Goal: Transaction & Acquisition: Purchase product/service

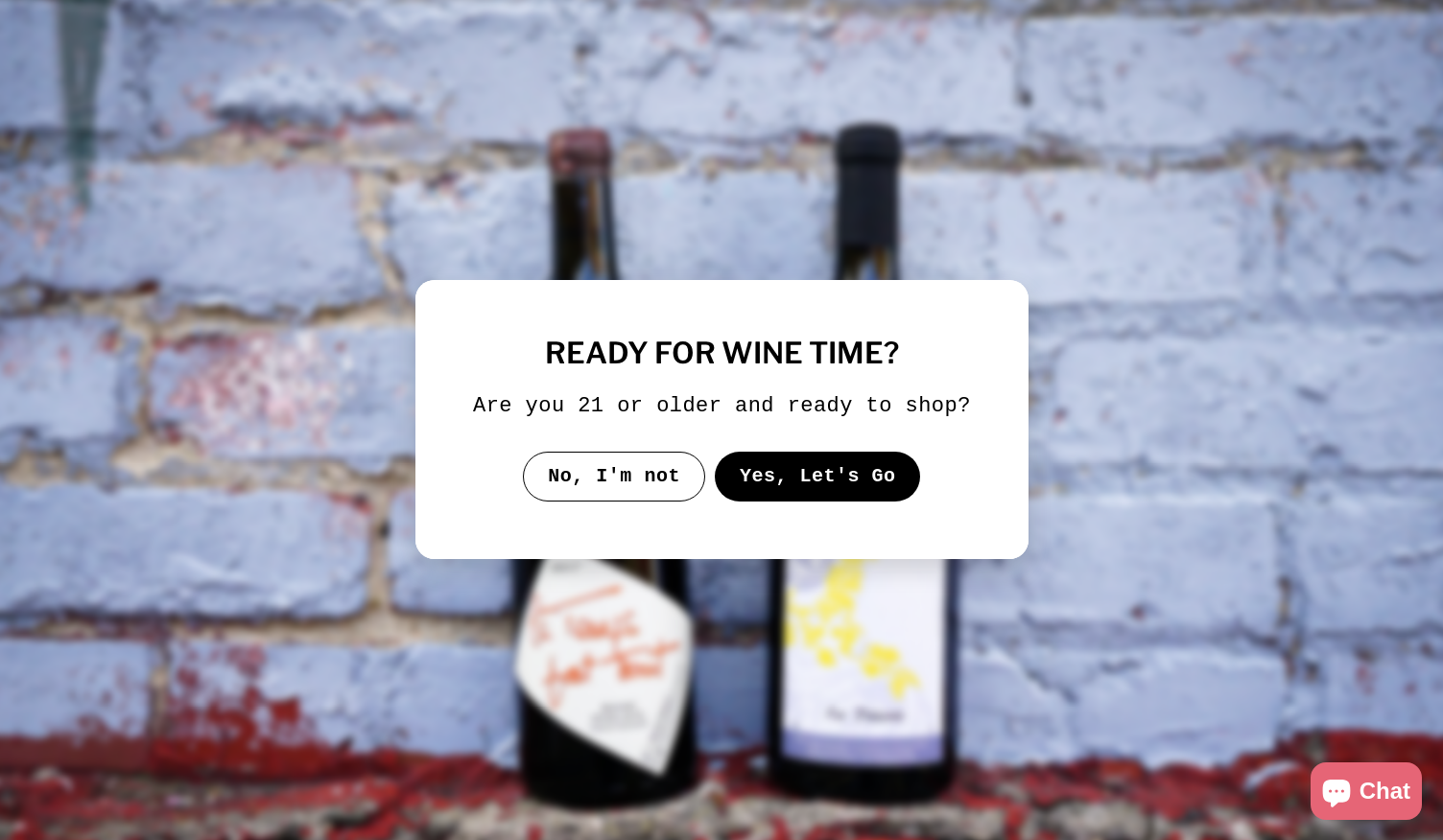
click at [776, 480] on button "Yes, Let's Go" at bounding box center [816, 477] width 207 height 50
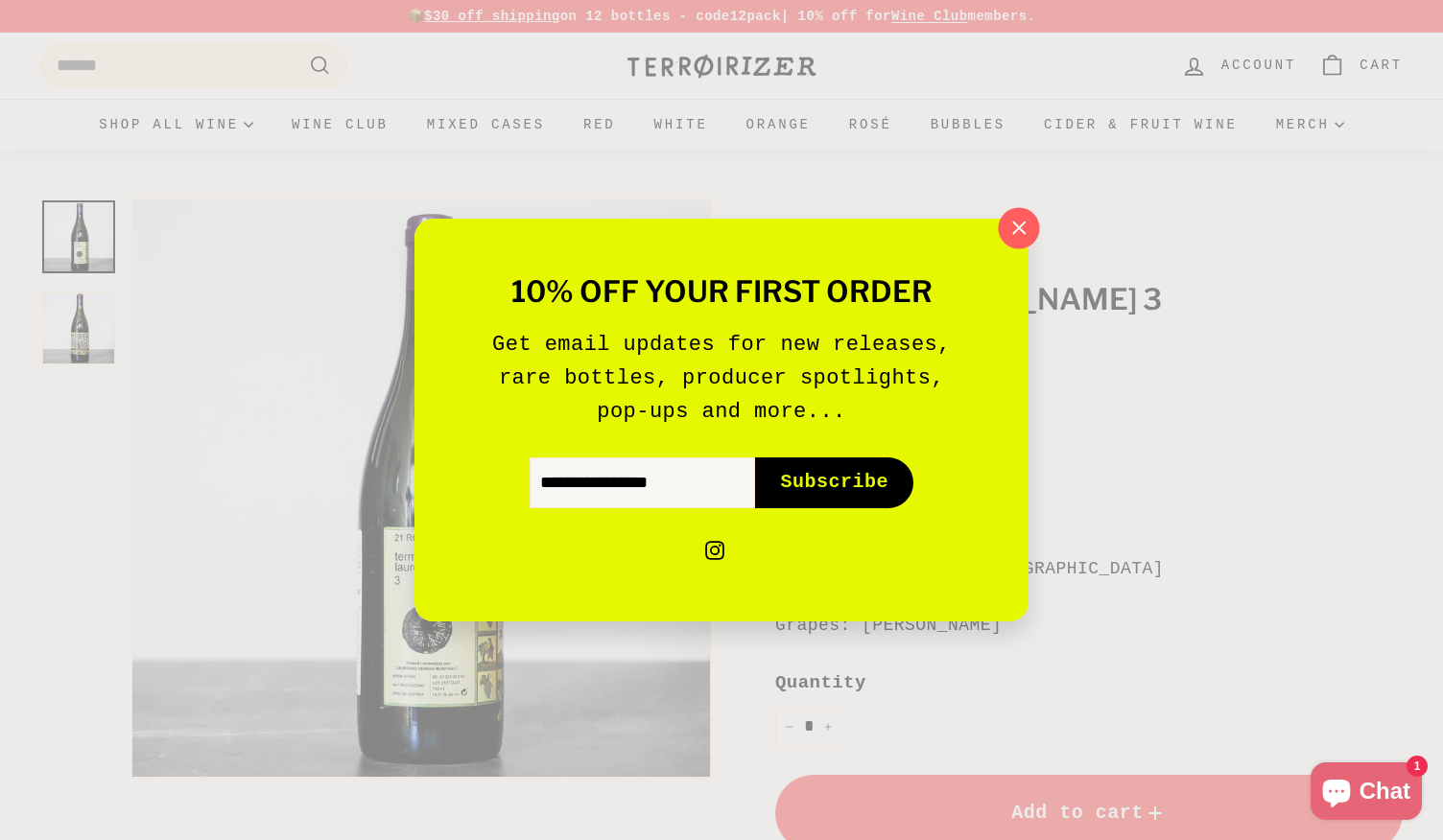
click at [1015, 223] on icon "button" at bounding box center [1019, 227] width 12 height 12
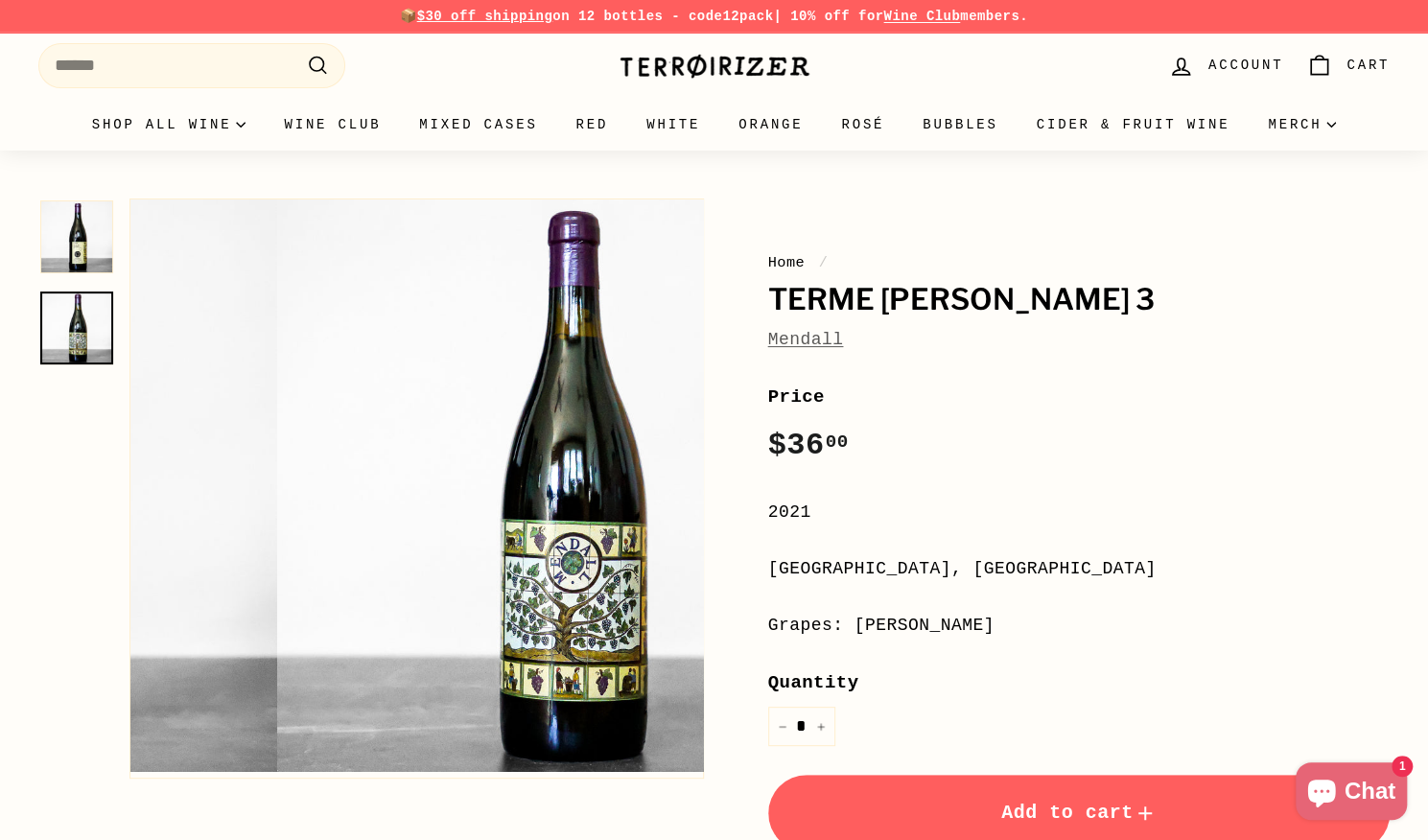
click at [95, 317] on img at bounding box center [76, 327] width 73 height 73
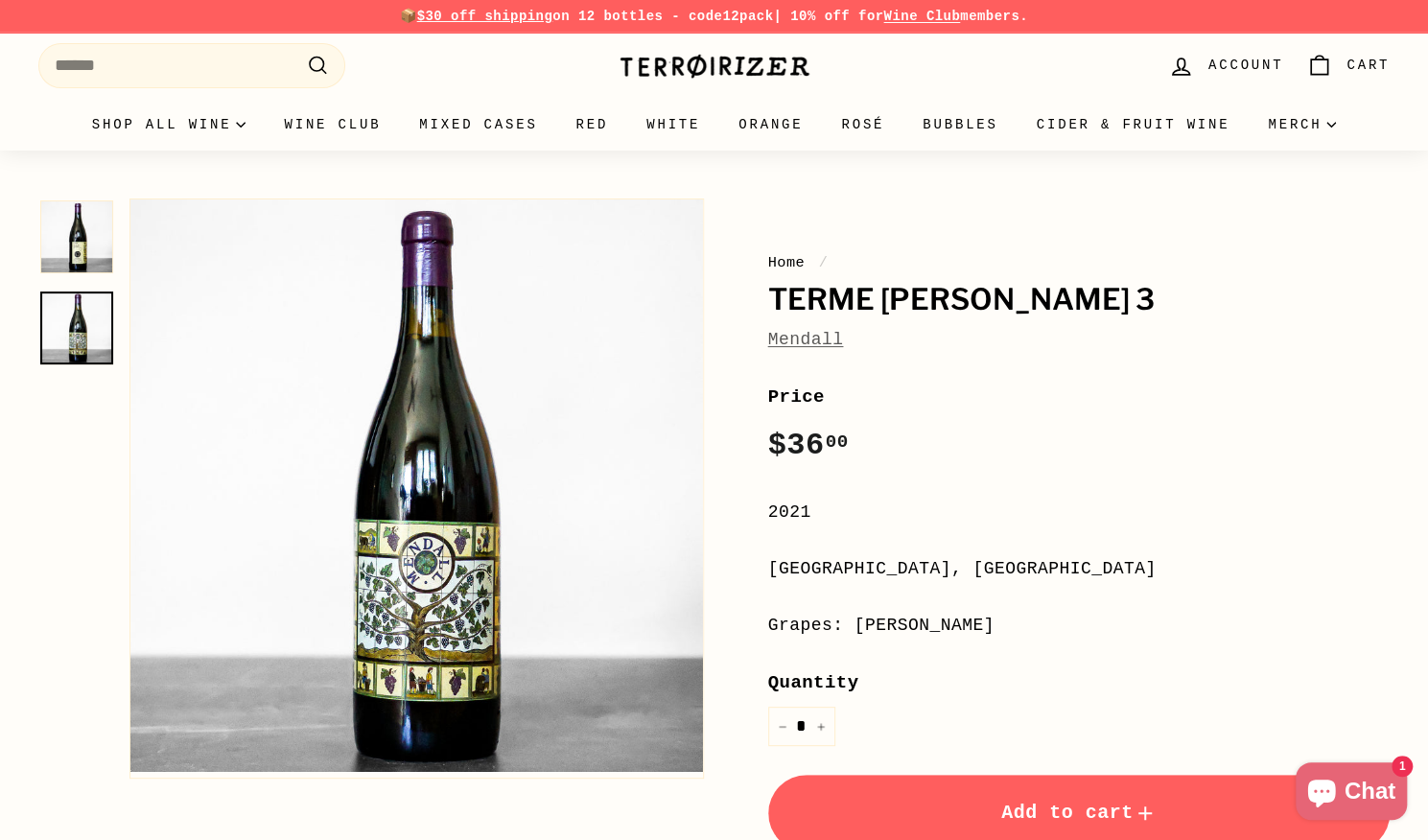
click at [85, 282] on div at bounding box center [76, 489] width 77 height 581
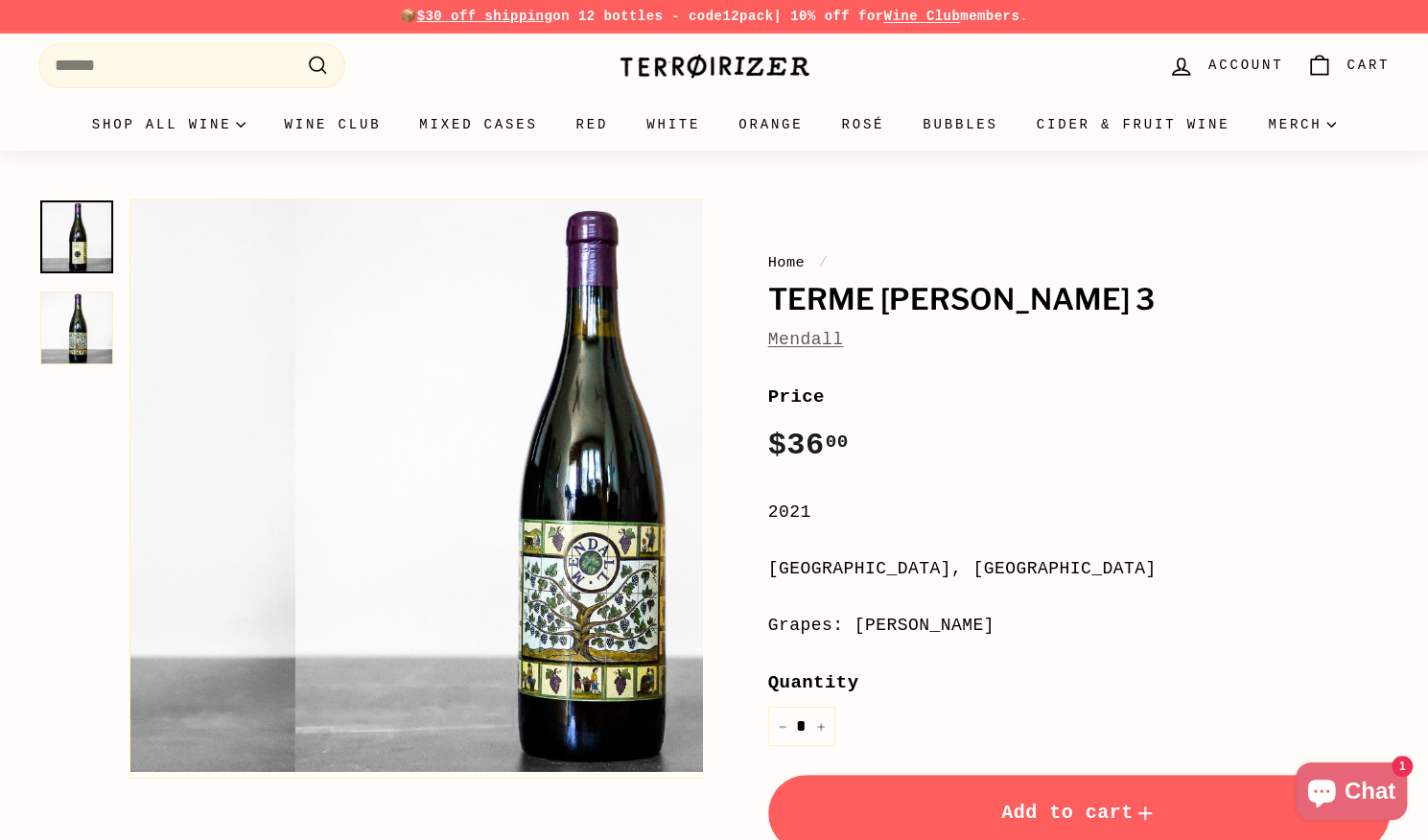
click at [75, 251] on img at bounding box center [76, 236] width 73 height 73
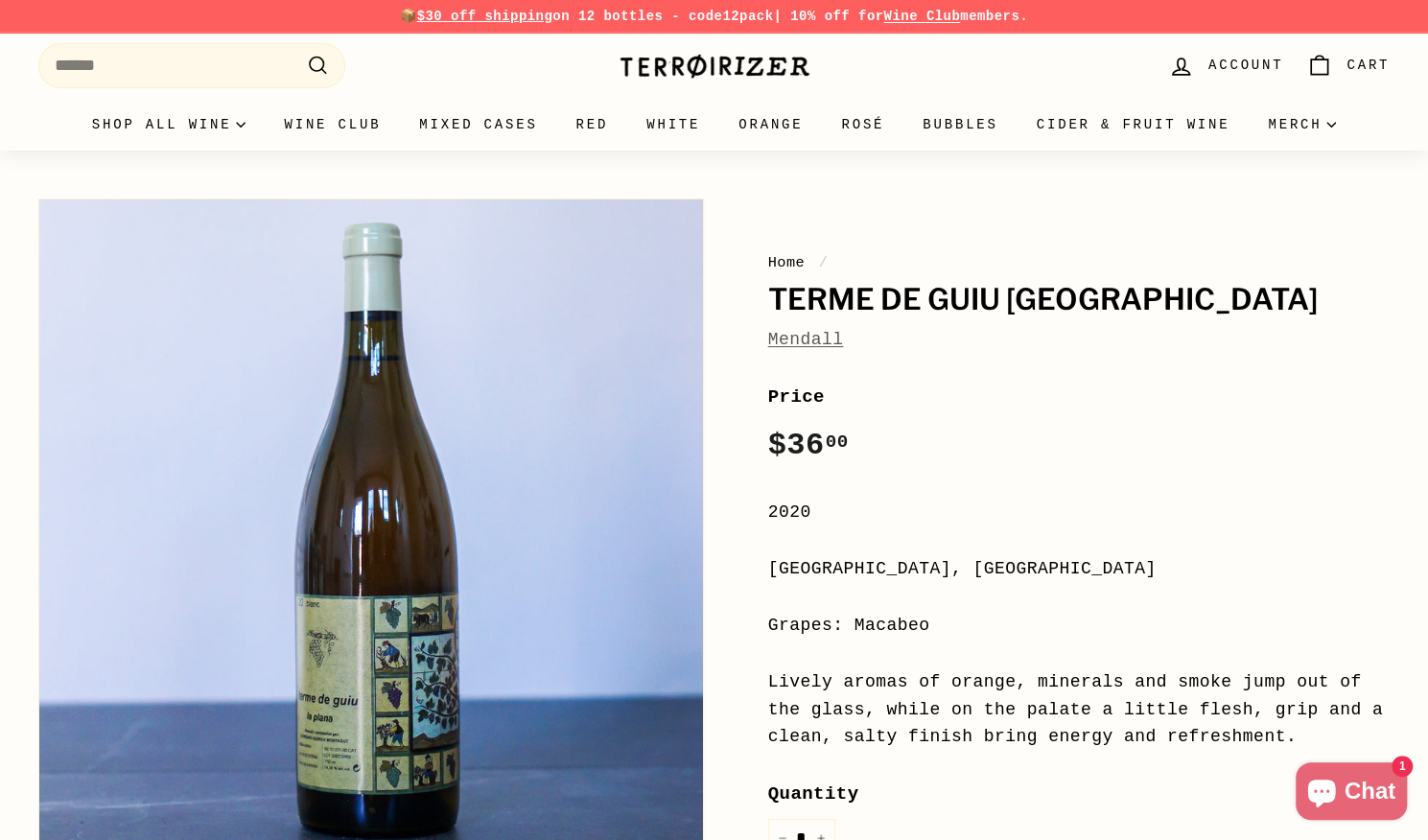
click at [794, 333] on link "Mendall" at bounding box center [806, 339] width 76 height 19
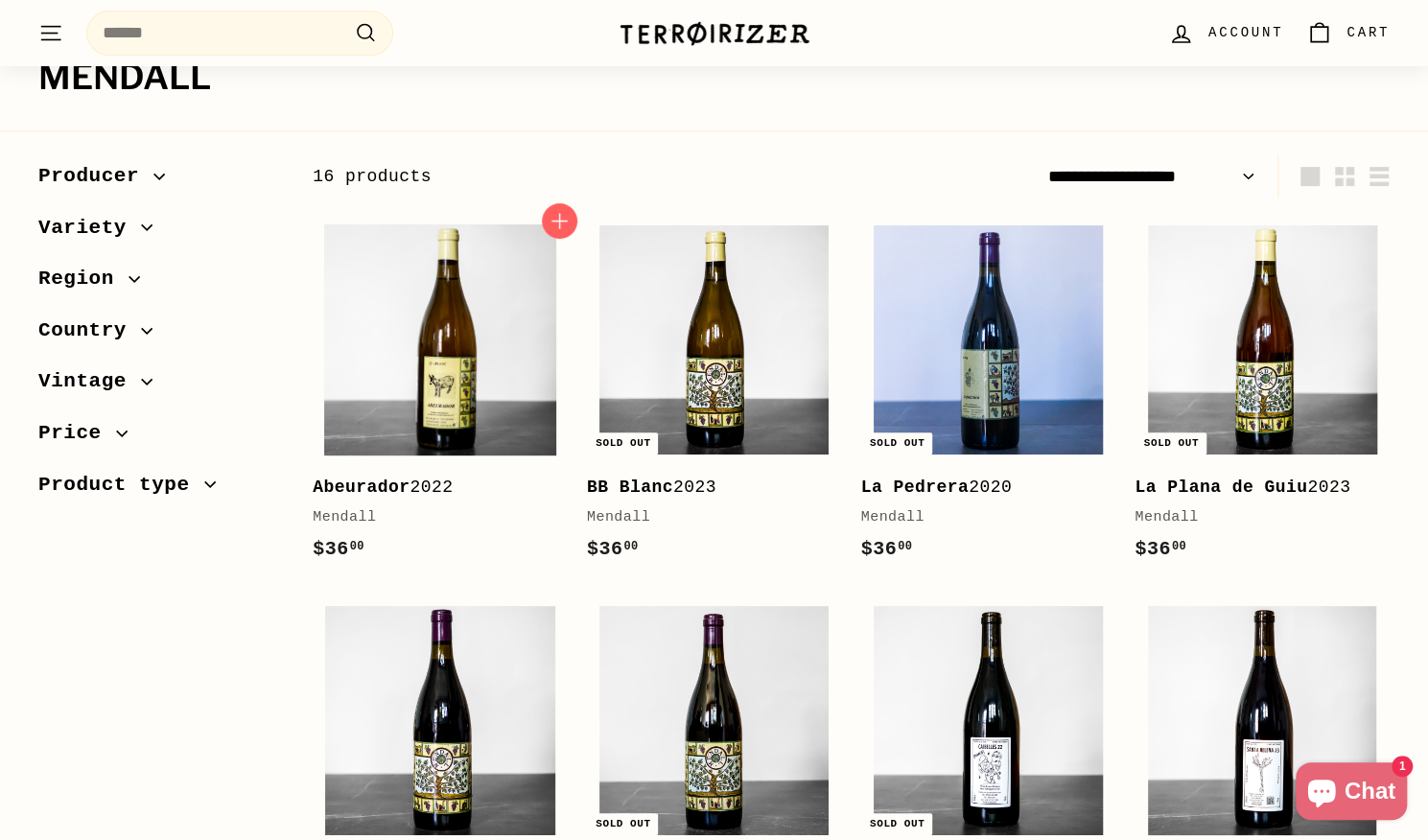
scroll to position [143, 0]
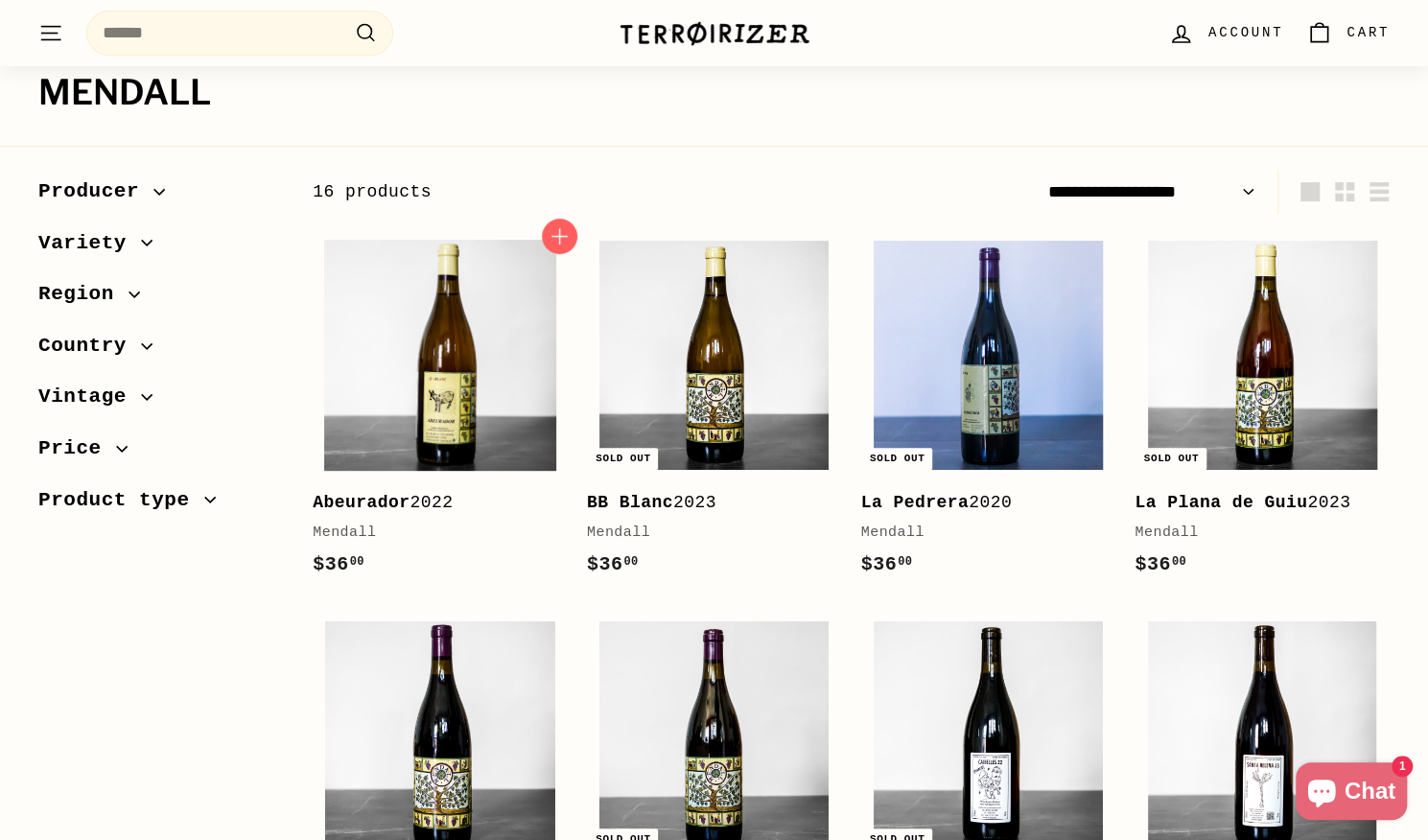
click at [418, 390] on img at bounding box center [440, 355] width 230 height 229
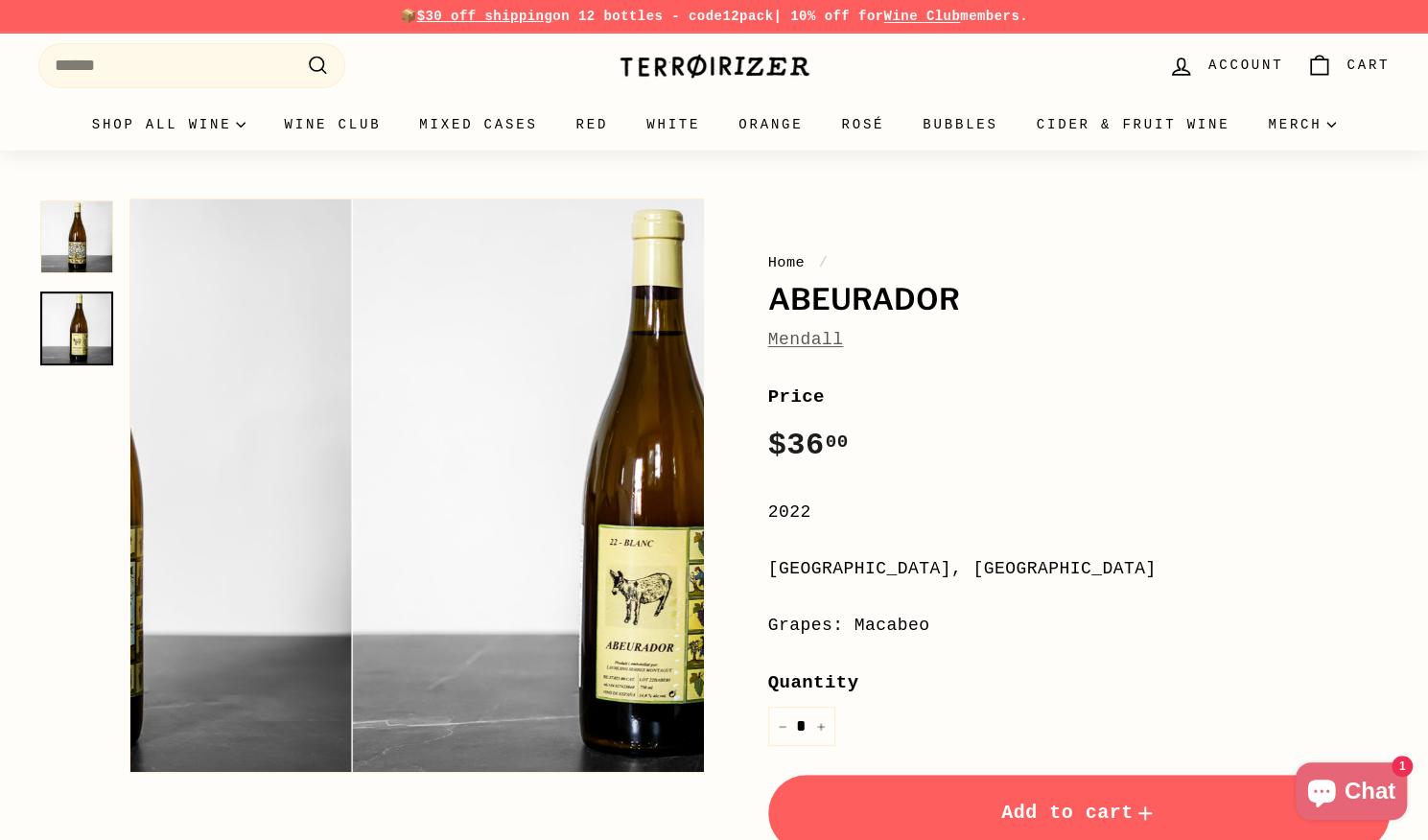
click at [79, 340] on img at bounding box center [76, 327] width 73 height 73
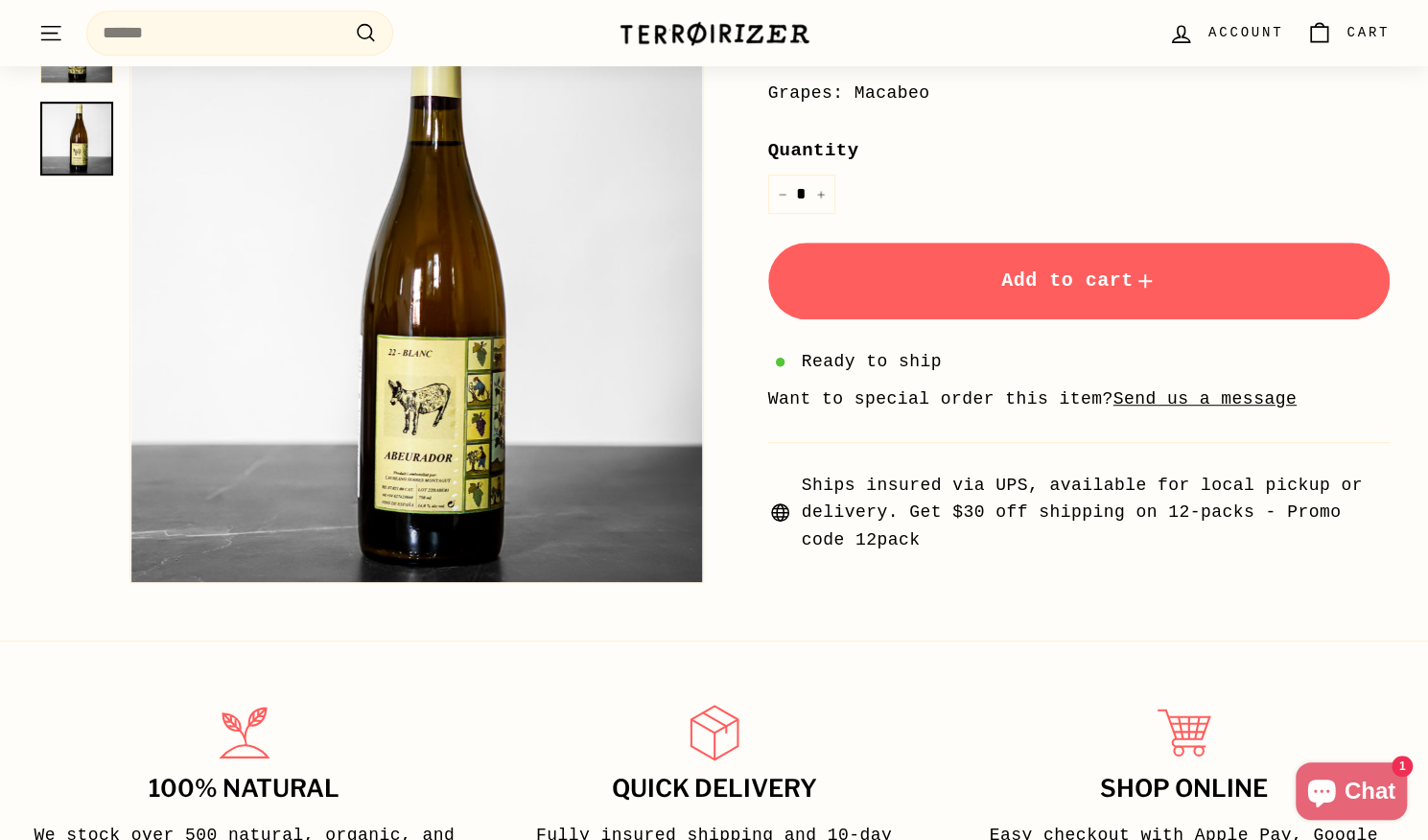
scroll to position [533, 0]
